Goal: Task Accomplishment & Management: Manage account settings

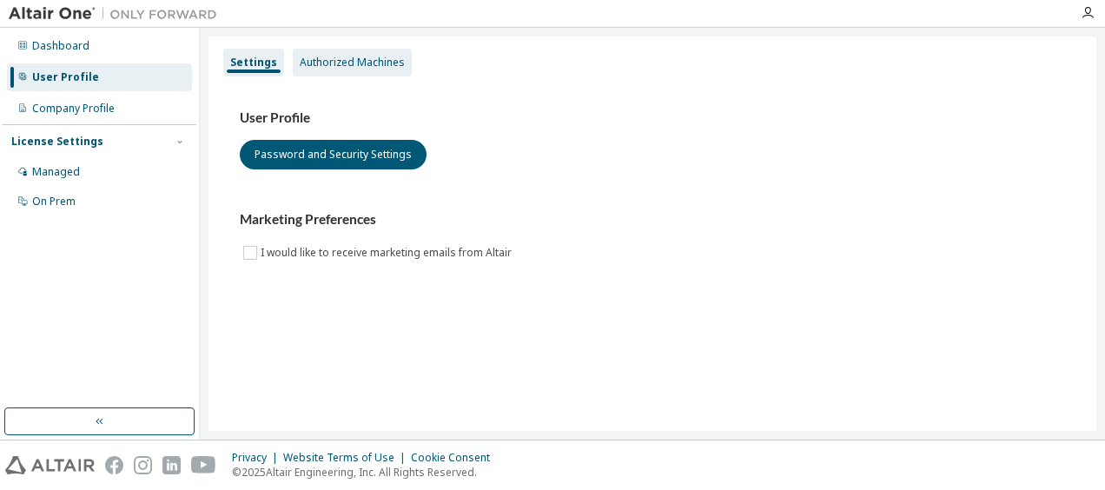
click at [332, 67] on div "Authorized Machines" at bounding box center [352, 63] width 105 height 14
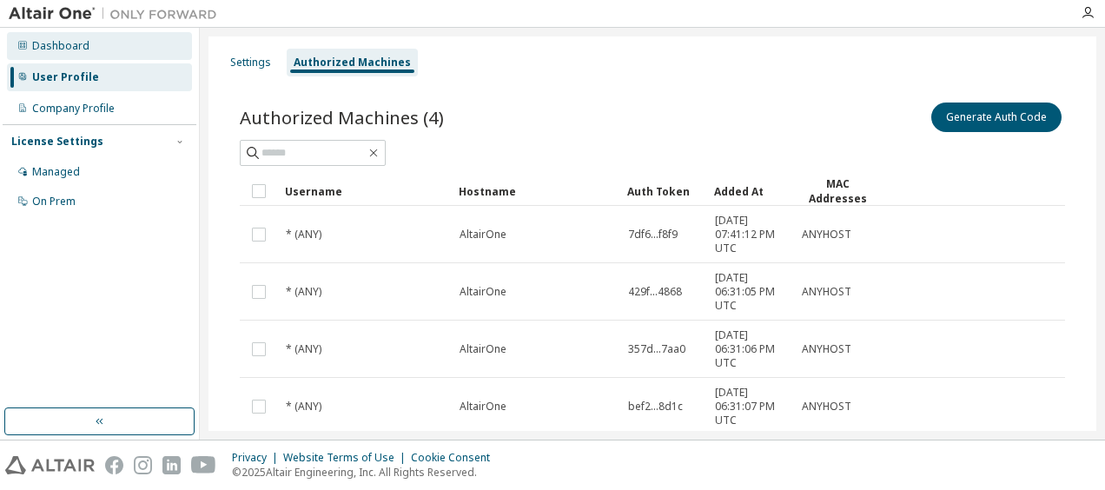
click at [68, 47] on div "Dashboard" at bounding box center [60, 46] width 57 height 14
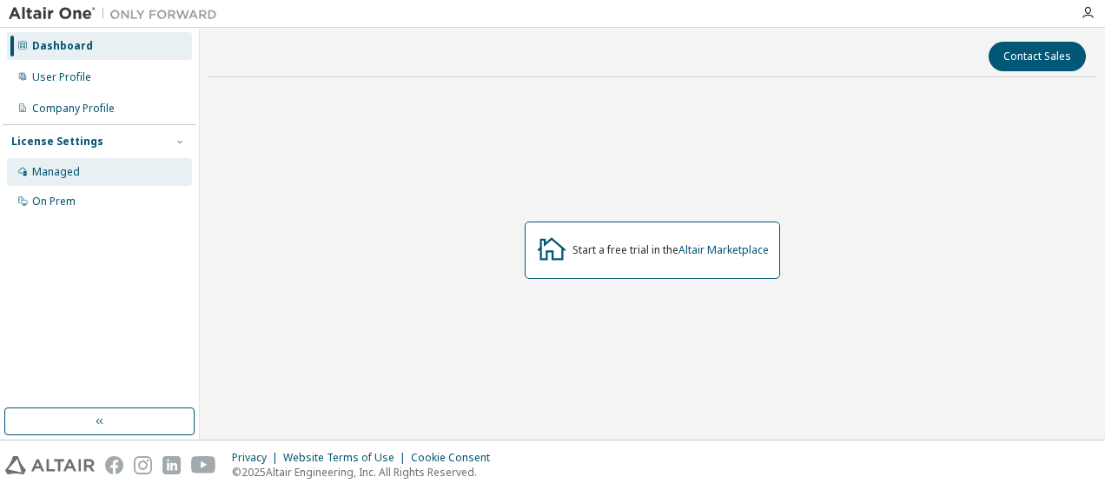
click at [82, 159] on div "Managed" at bounding box center [99, 172] width 185 height 28
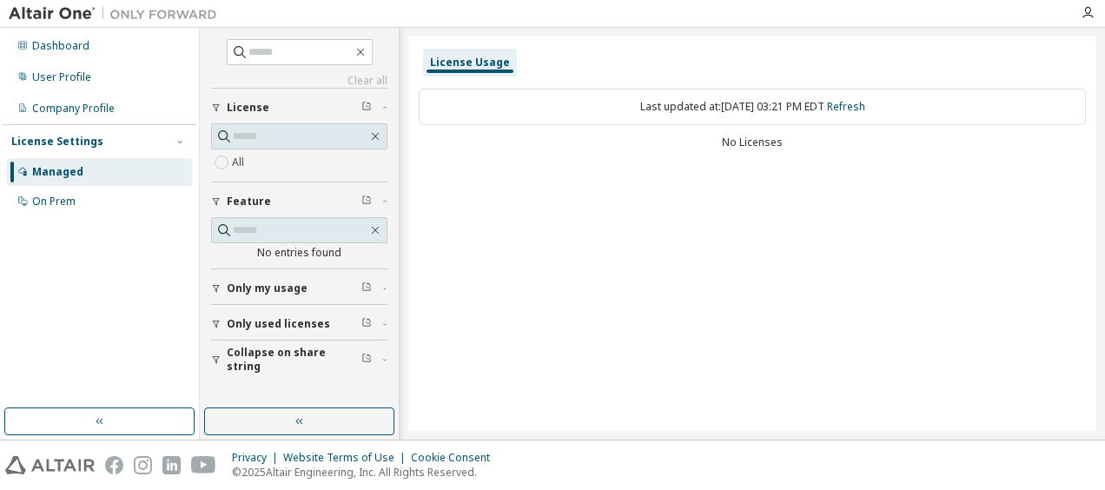
click at [285, 282] on span "Only my usage" at bounding box center [267, 288] width 81 height 14
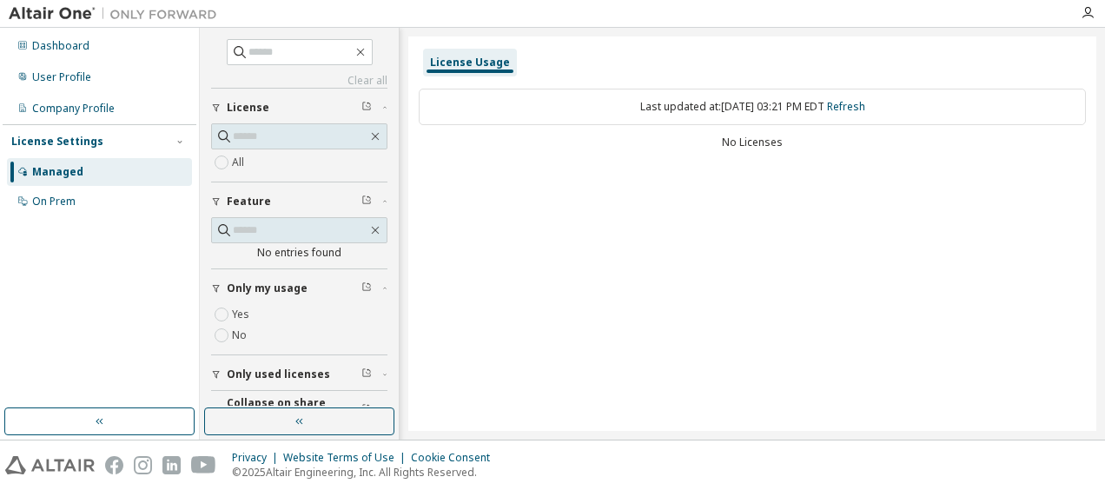
scroll to position [25, 0]
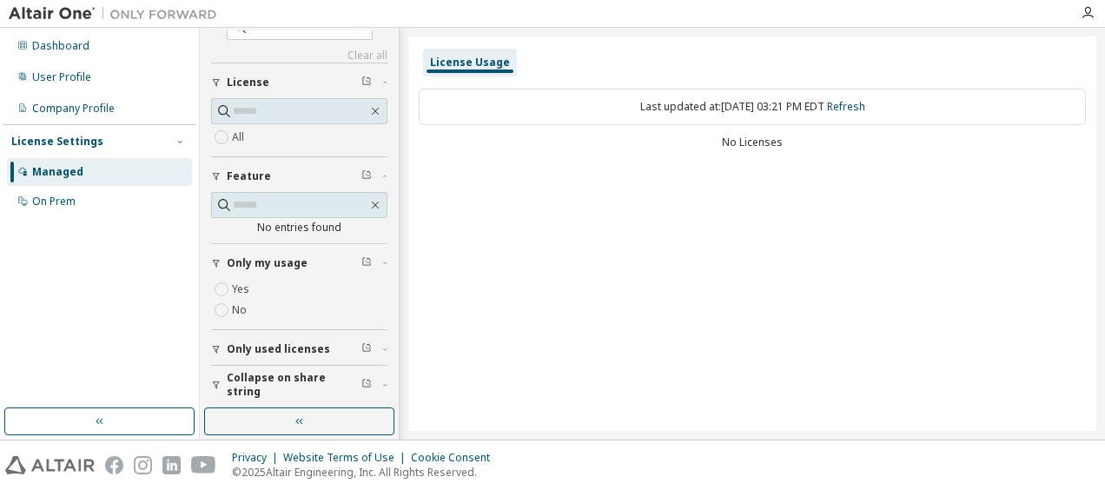
click at [299, 342] on span "Only used licenses" at bounding box center [278, 349] width 103 height 14
